Goal: Task Accomplishment & Management: Manage account settings

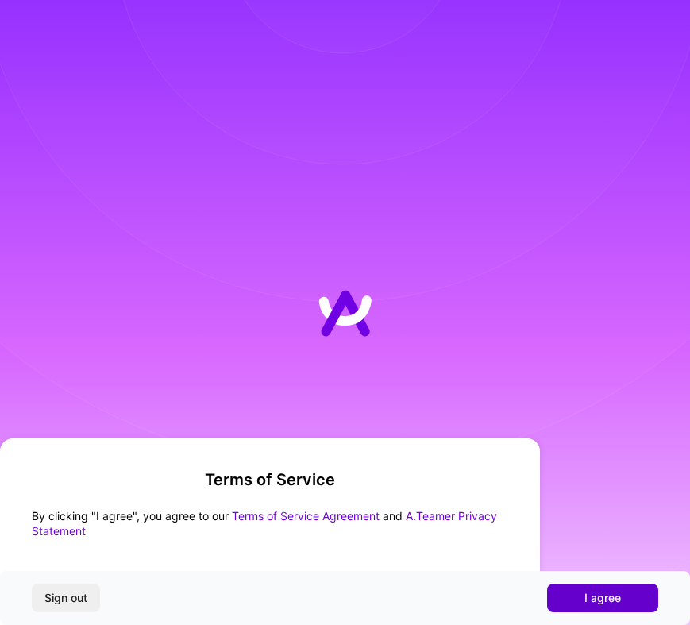
click at [569, 595] on button "I agree" at bounding box center [602, 598] width 111 height 29
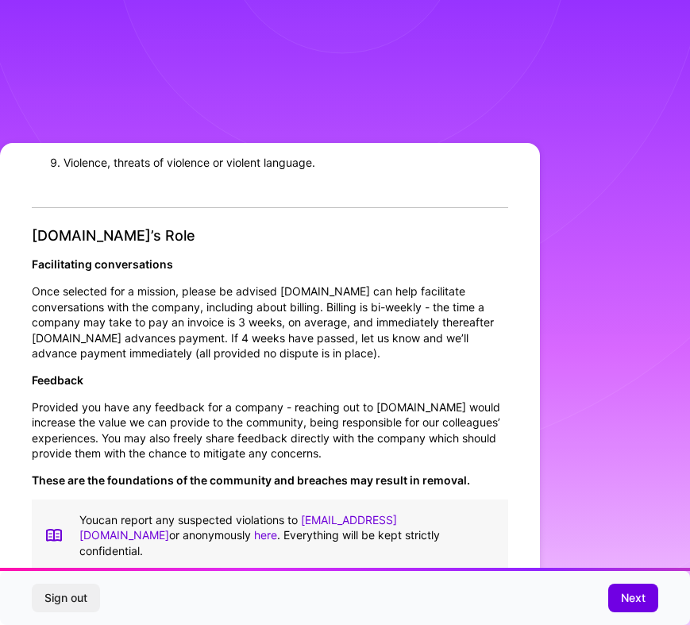
scroll to position [1533, 0]
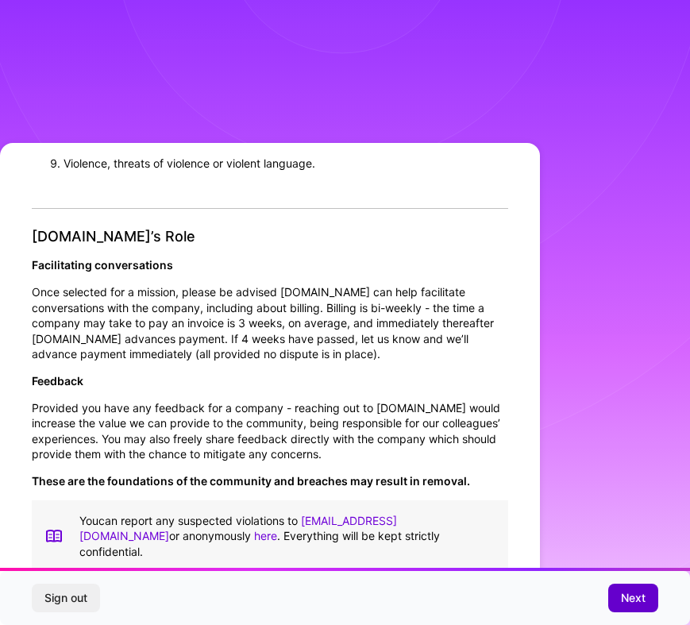
click at [617, 596] on button "Next" at bounding box center [633, 598] width 50 height 29
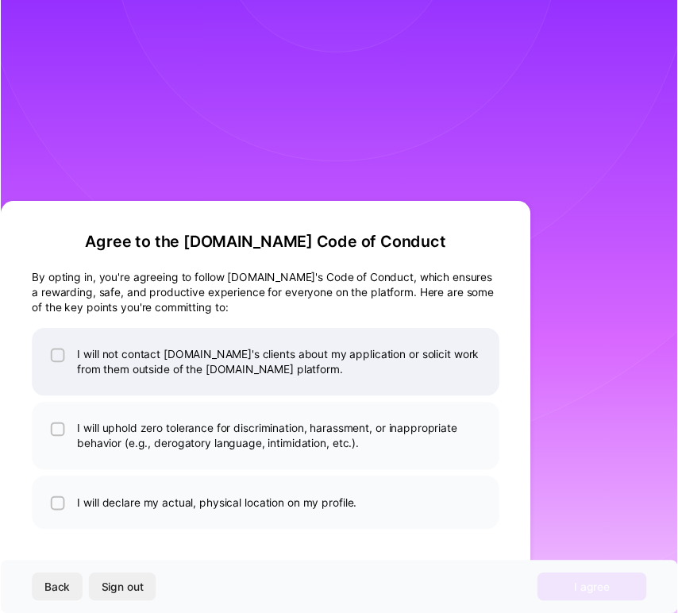
scroll to position [0, 0]
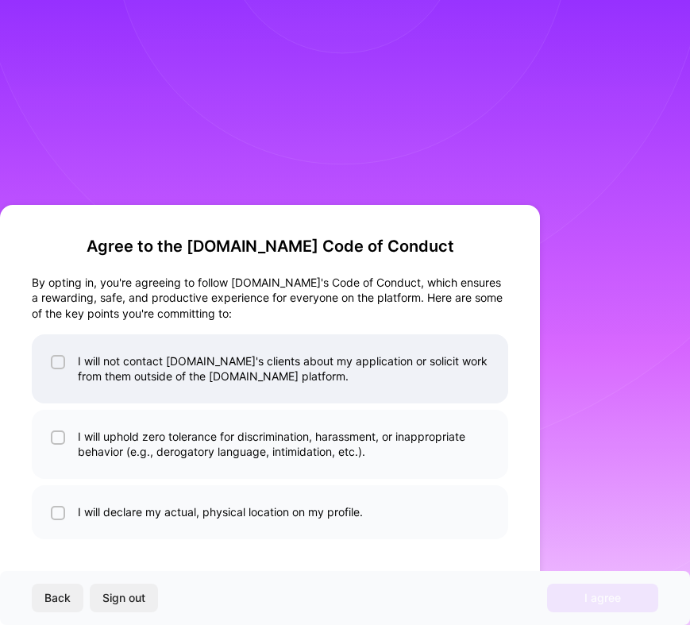
click at [61, 361] on input "checkbox" at bounding box center [59, 362] width 11 height 11
checkbox input "true"
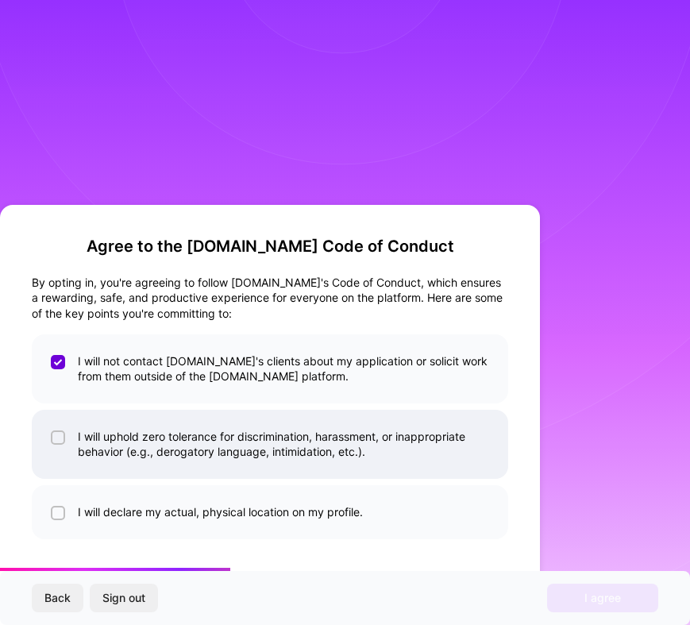
click at [60, 436] on input "checkbox" at bounding box center [59, 438] width 11 height 11
checkbox input "true"
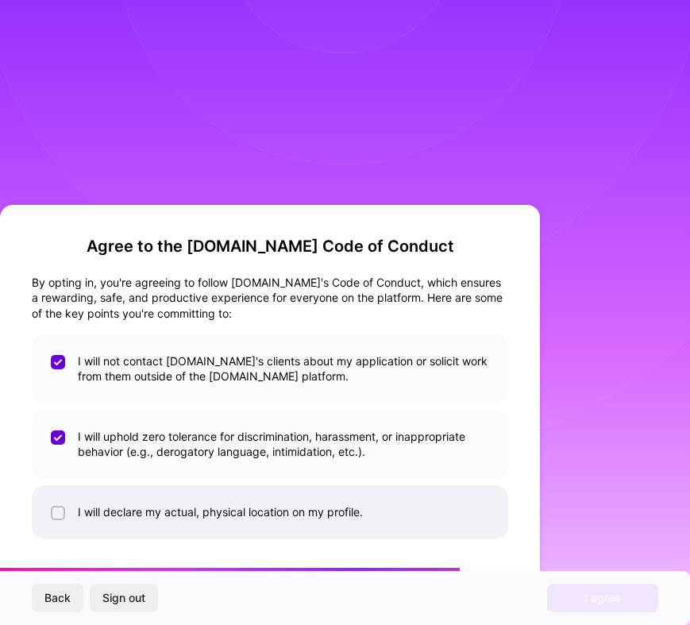
click at [62, 495] on li "I will declare my actual, physical location on my profile." at bounding box center [270, 512] width 477 height 54
checkbox input "true"
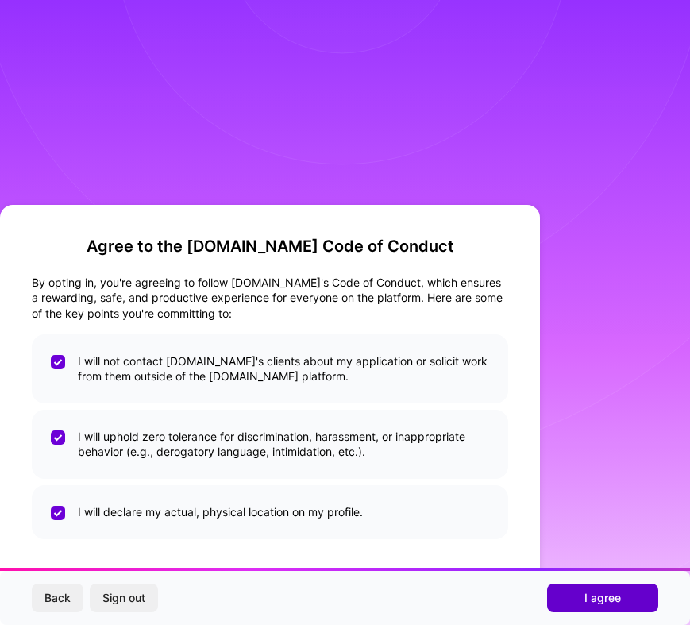
click at [585, 601] on span "I agree" at bounding box center [603, 598] width 37 height 16
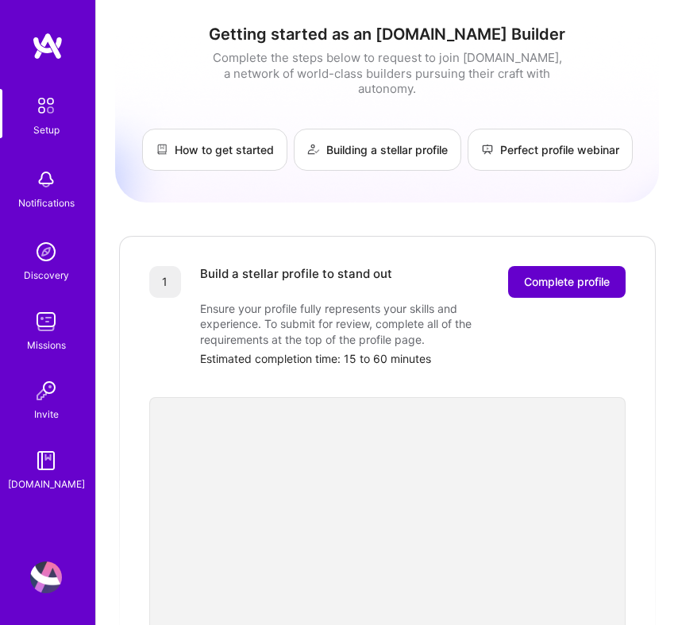
click at [531, 274] on span "Complete profile" at bounding box center [567, 282] width 86 height 16
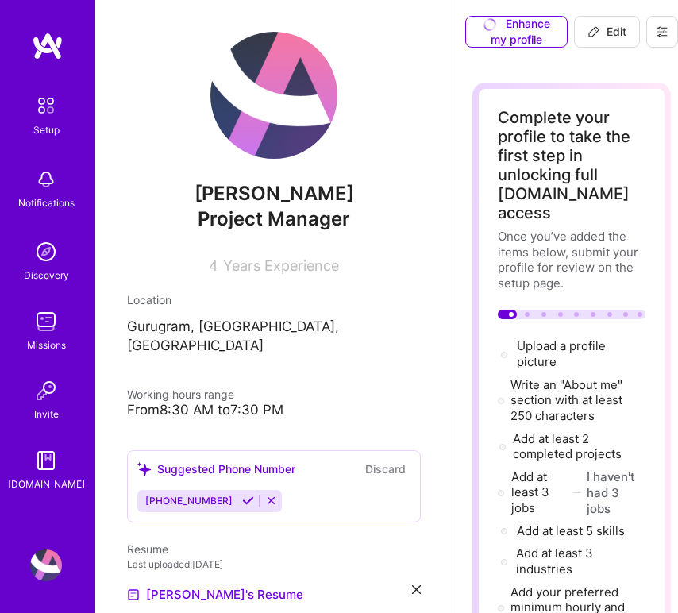
click at [501, 31] on div "Enhance my profile" at bounding box center [516, 32] width 102 height 32
click at [481, 37] on div "Enhance my profile" at bounding box center [516, 32] width 102 height 32
click at [260, 65] on img at bounding box center [273, 95] width 127 height 127
click at [269, 148] on img at bounding box center [273, 95] width 127 height 127
click at [611, 44] on button "Edit" at bounding box center [607, 32] width 66 height 32
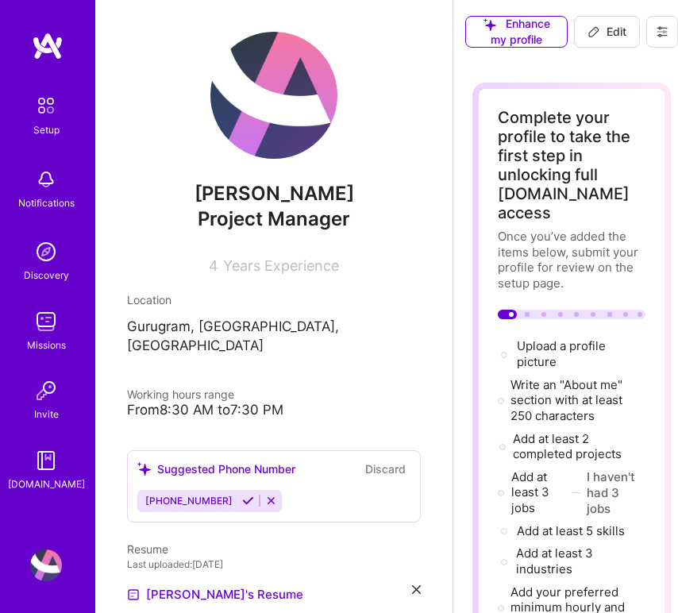
select select "US"
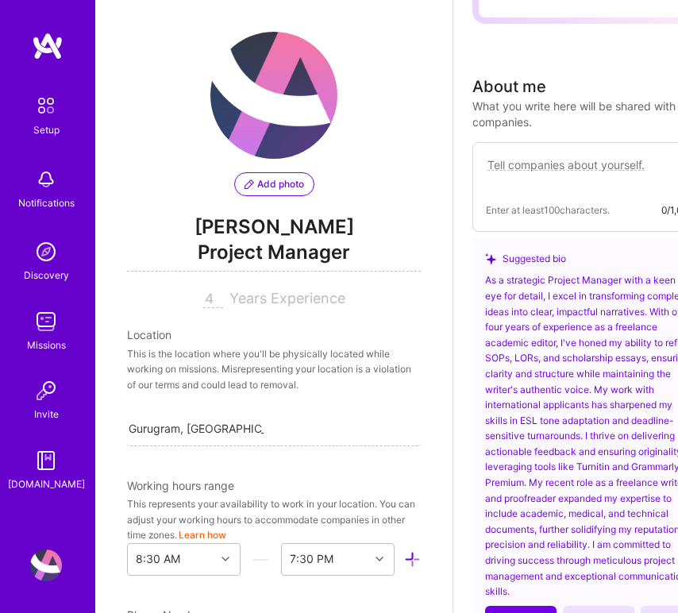
scroll to position [600, 0]
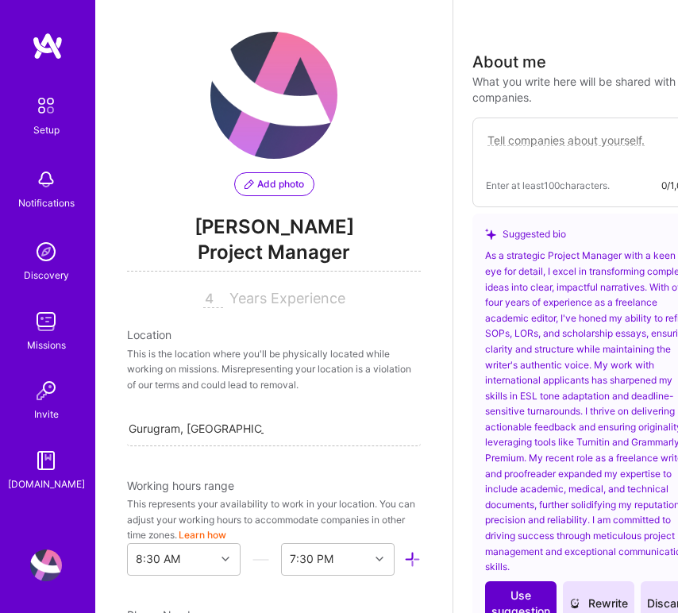
click at [504, 588] on span "Use suggestion" at bounding box center [521, 604] width 59 height 32
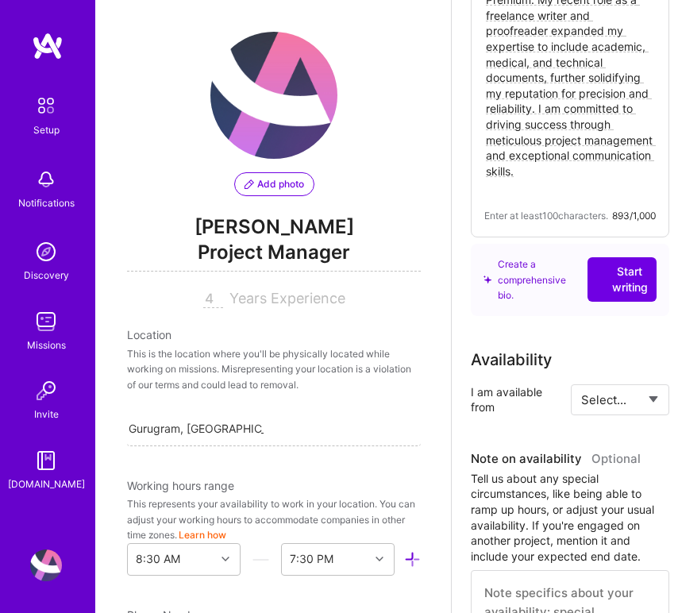
scroll to position [1191, 2]
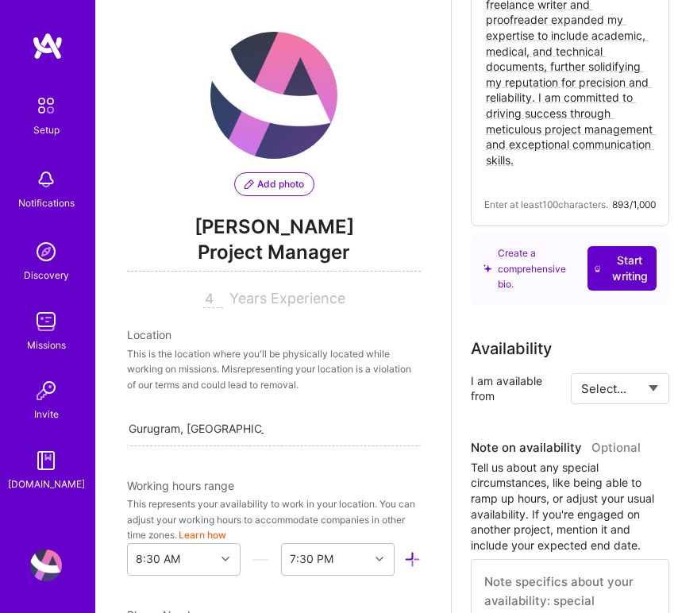
click at [604, 253] on span "Start writing" at bounding box center [622, 269] width 56 height 32
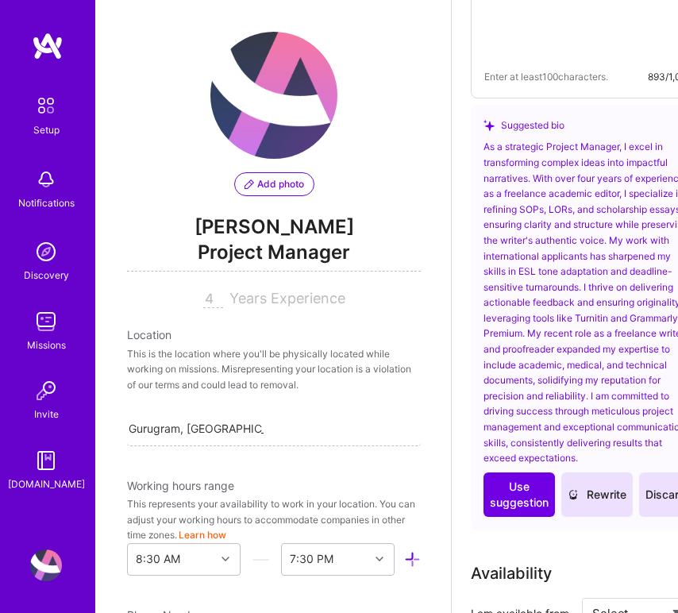
scroll to position [1199, 2]
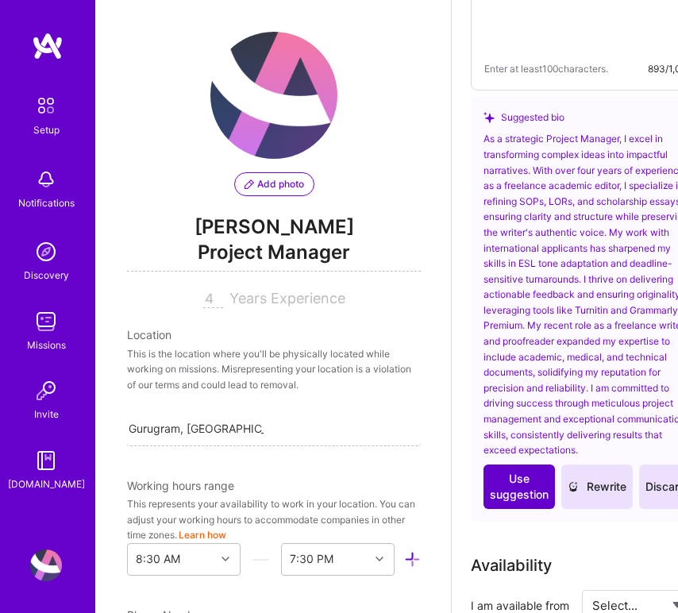
click at [518, 471] on span "Use suggestion" at bounding box center [519, 487] width 59 height 32
type textarea "As a strategic Project Manager, I excel in transforming complex ideas into impa…"
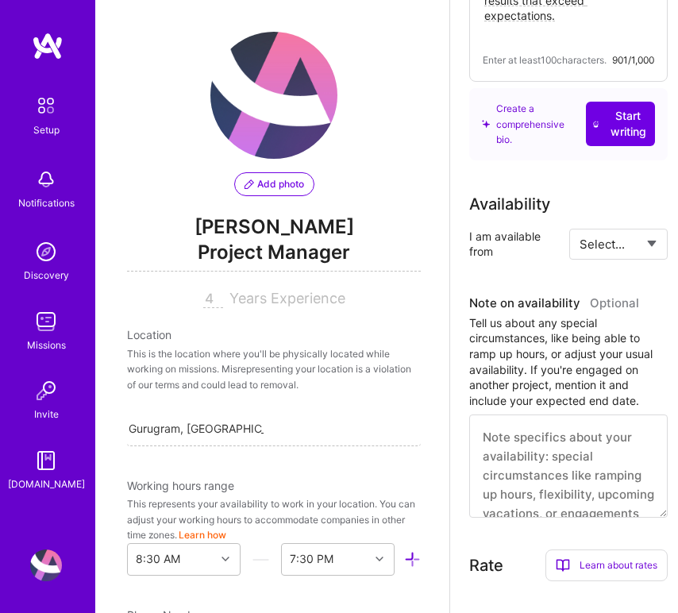
scroll to position [1354, 3]
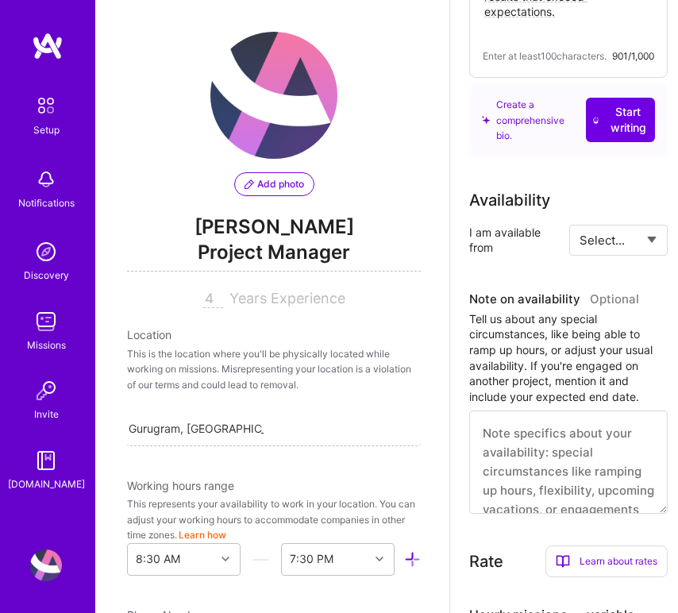
select select "Right Now"
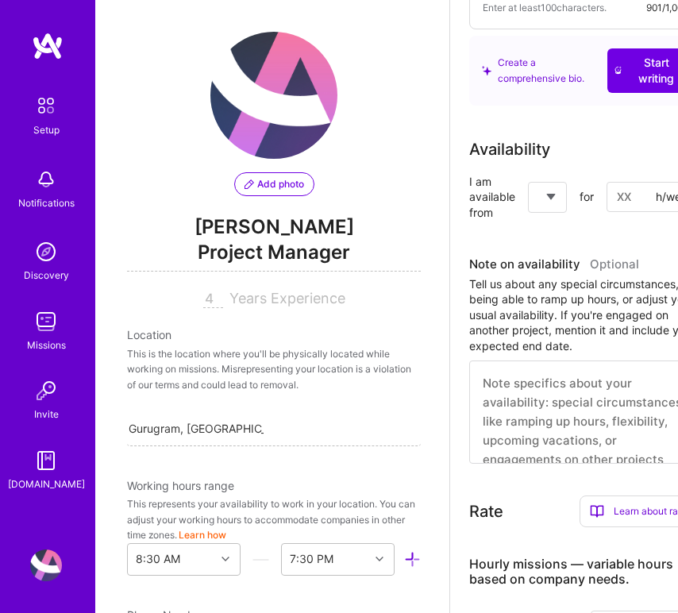
scroll to position [1254, 3]
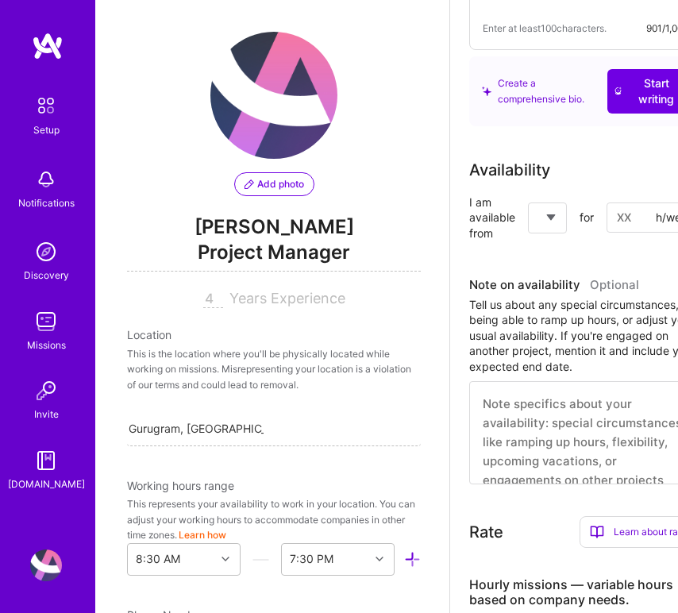
click at [620, 203] on input at bounding box center [654, 218] width 95 height 30
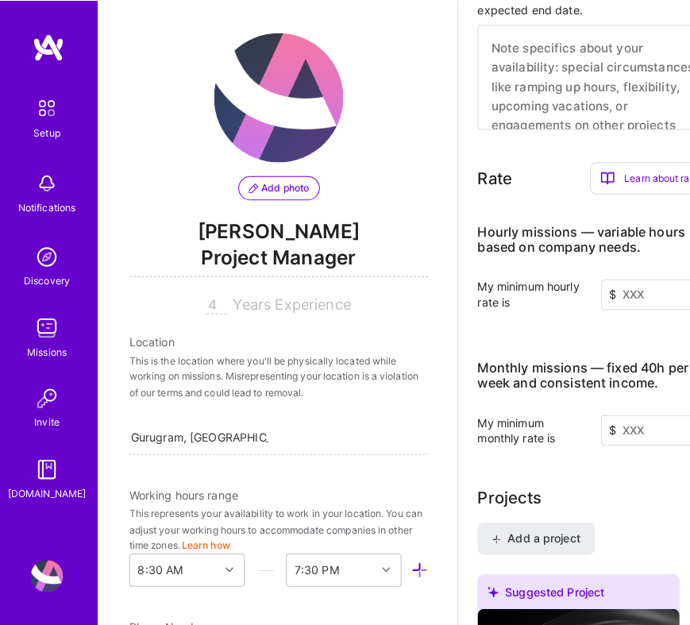
scroll to position [1621, 3]
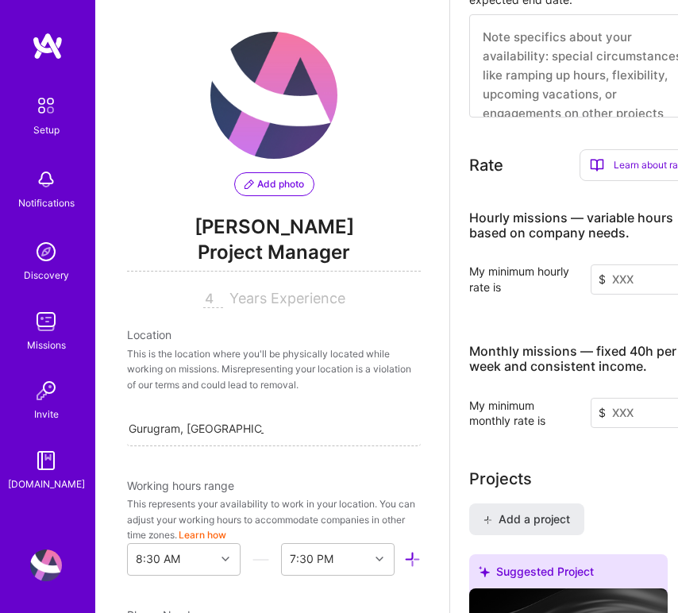
click at [269, 175] on button "Add photo" at bounding box center [274, 184] width 80 height 24
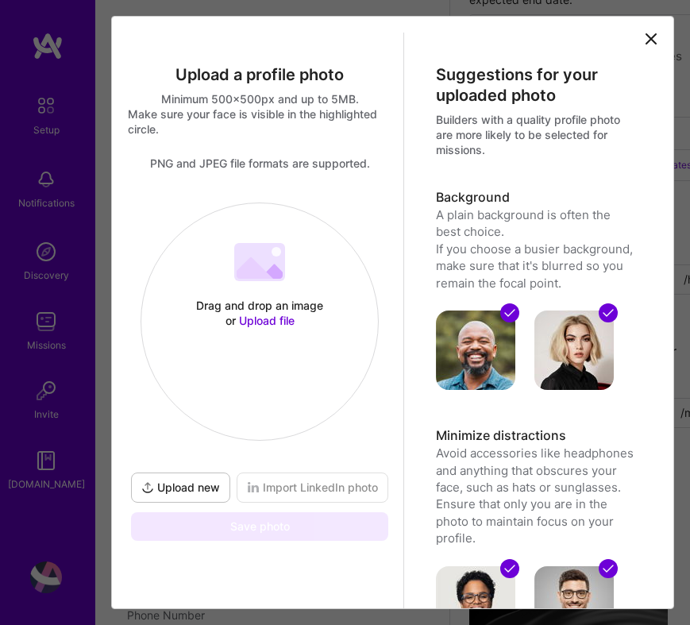
click at [200, 481] on span "Upload new" at bounding box center [180, 488] width 79 height 16
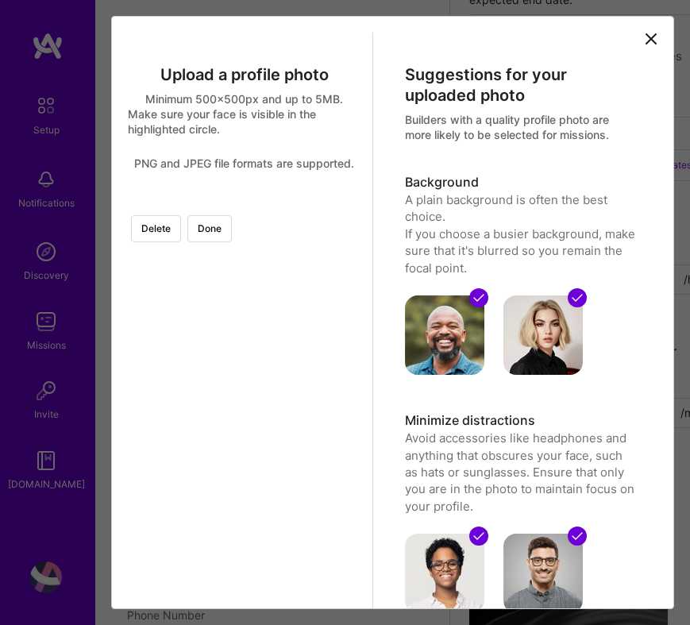
click at [275, 282] on div at bounding box center [358, 316] width 227 height 227
click at [245, 411] on div at bounding box center [358, 401] width 227 height 227
click at [232, 227] on button "Done" at bounding box center [209, 228] width 44 height 27
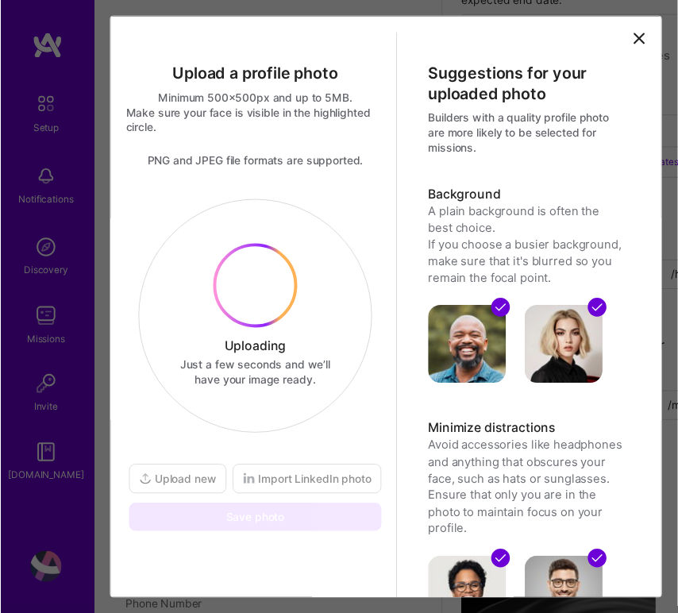
scroll to position [0, 0]
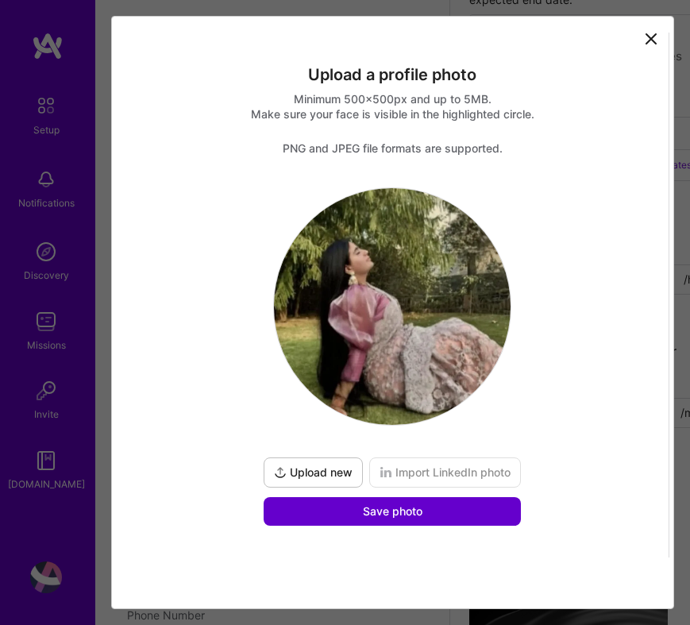
click at [363, 510] on span "Save photo" at bounding box center [393, 512] width 60 height 16
